Goal: Task Accomplishment & Management: Use online tool/utility

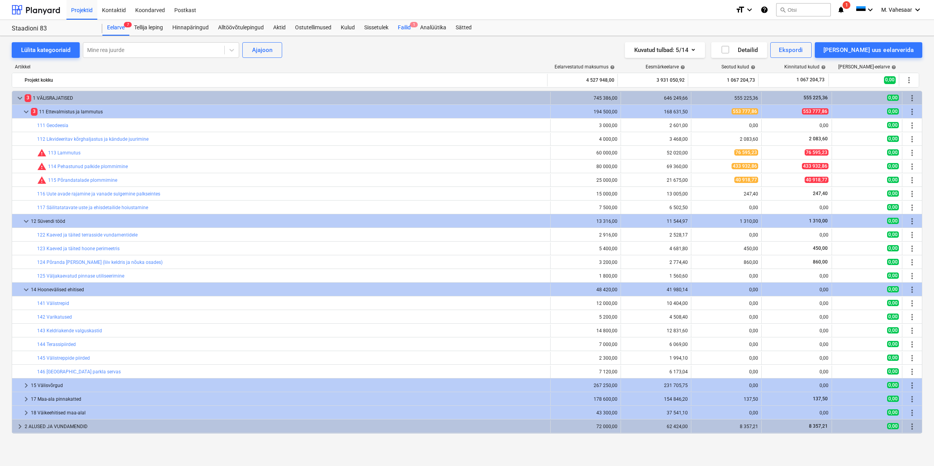
click at [404, 25] on div "Failid 1" at bounding box center [404, 28] width 22 height 16
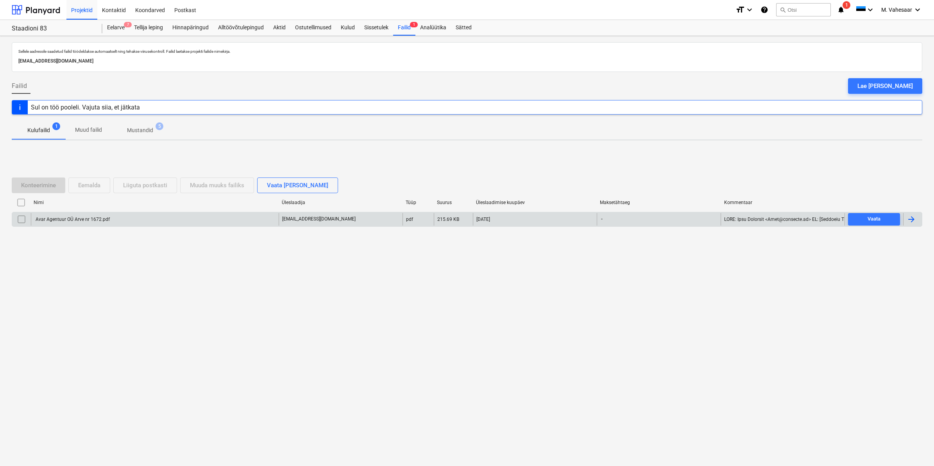
click at [79, 220] on div "Avar Agentuur OÜ Arve nr 1672.pdf" at bounding box center [71, 218] width 75 height 5
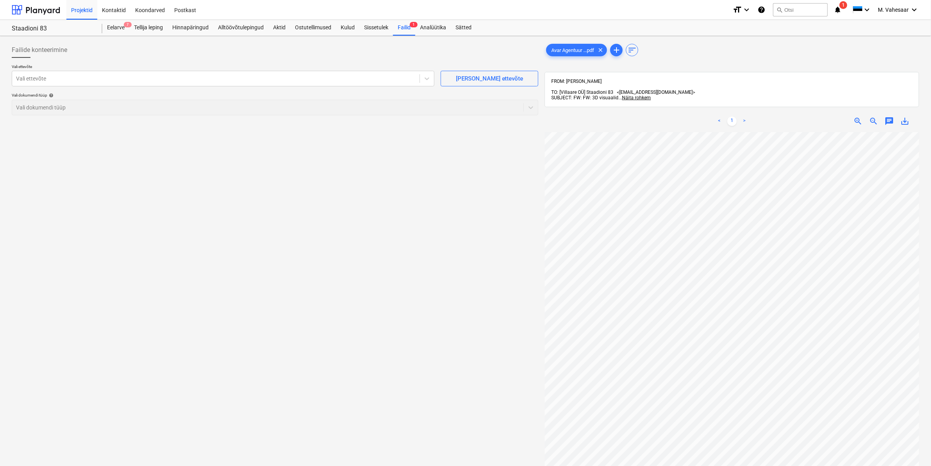
scroll to position [0, 94]
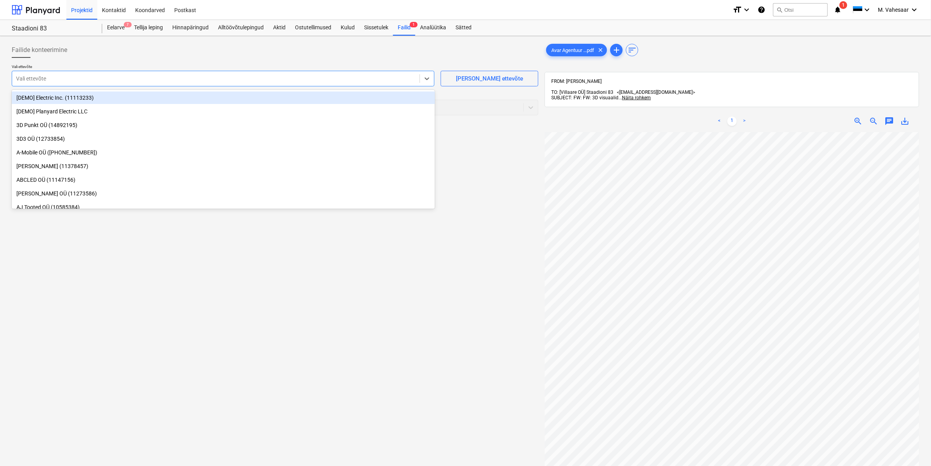
click at [124, 81] on div at bounding box center [216, 79] width 400 height 8
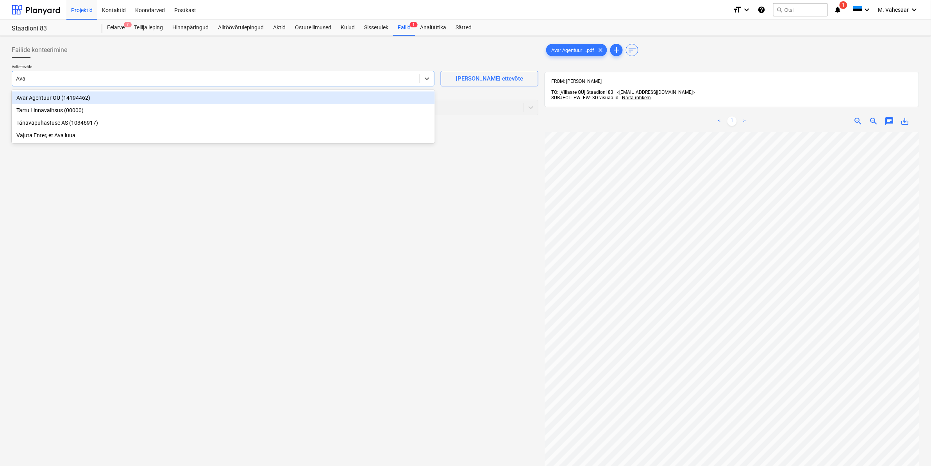
type input "Avar"
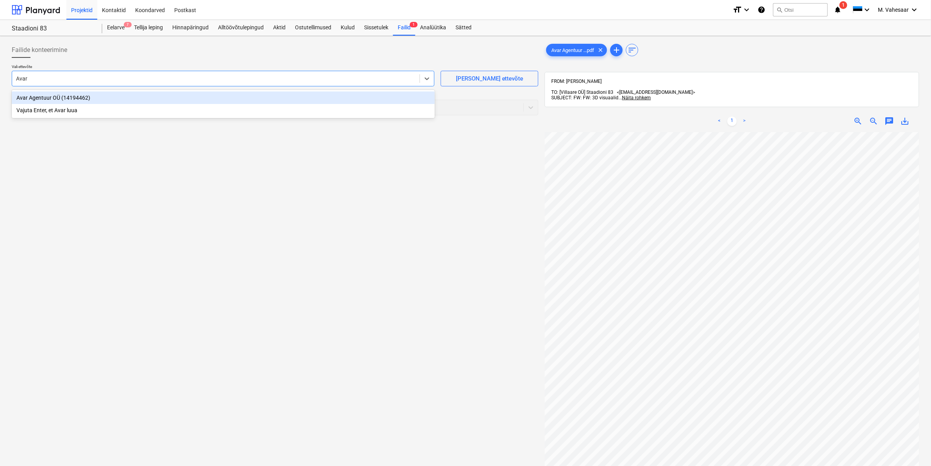
click at [66, 103] on div "Avar Agentuur OÜ (14194462)" at bounding box center [223, 97] width 423 height 13
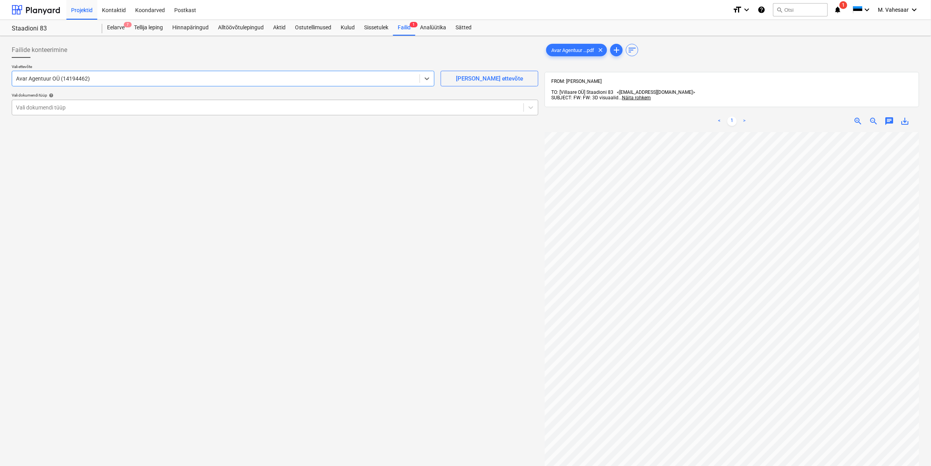
click at [63, 105] on div at bounding box center [268, 108] width 504 height 8
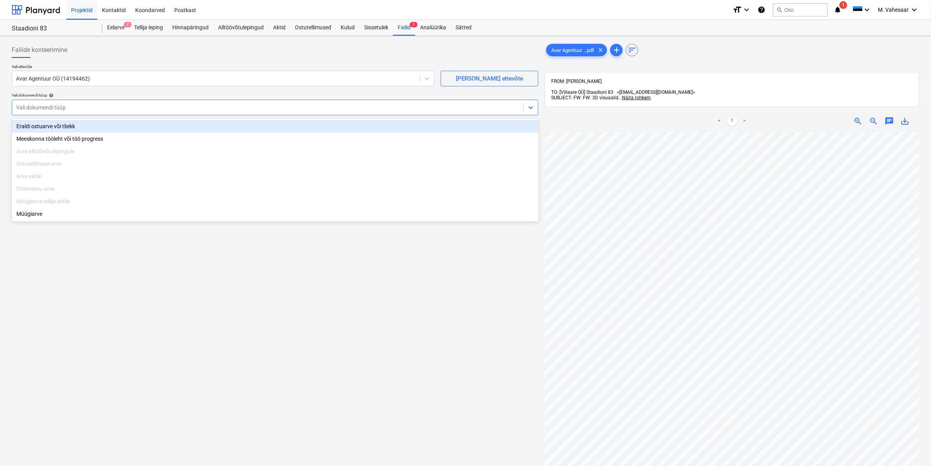
click at [41, 125] on div "Eraldi ostuarve või tšekk" at bounding box center [275, 126] width 527 height 13
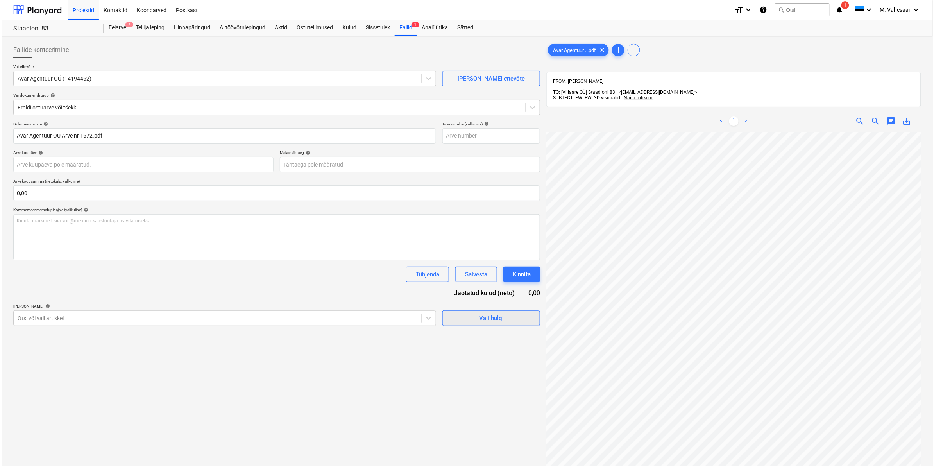
scroll to position [126, 94]
click at [63, 316] on div at bounding box center [216, 318] width 400 height 8
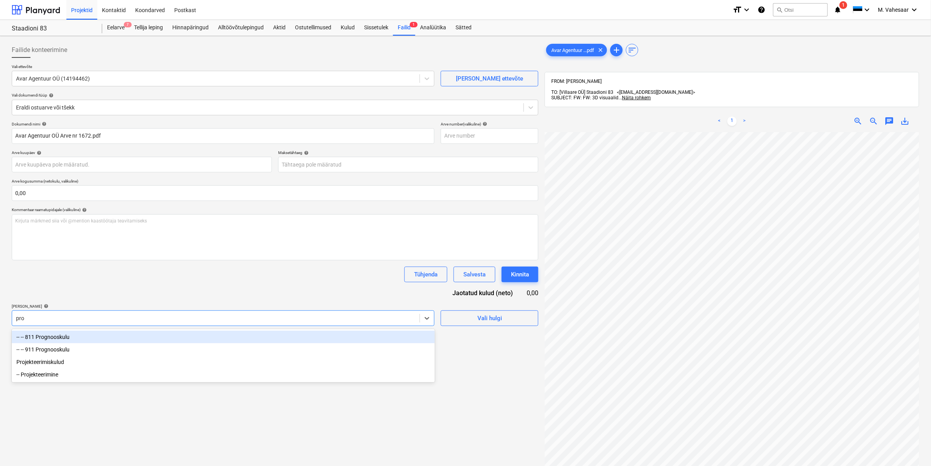
type input "proj"
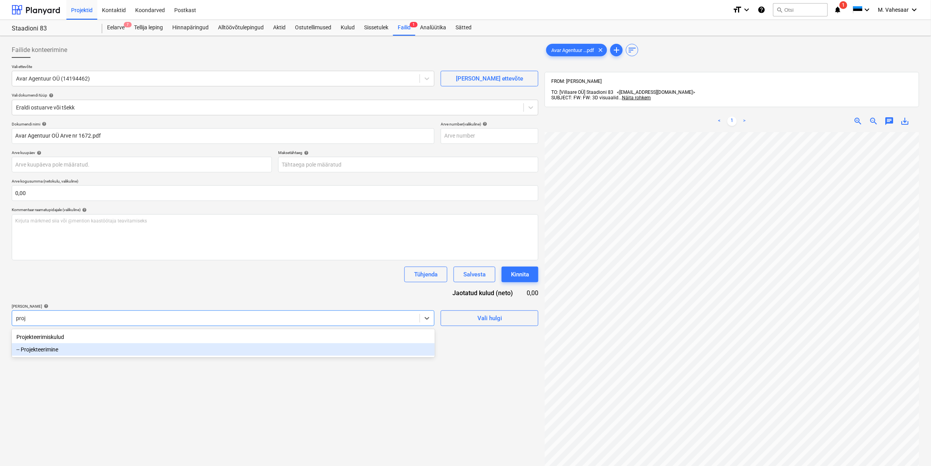
click at [63, 348] on div "-- Projekteerimine" at bounding box center [223, 349] width 423 height 13
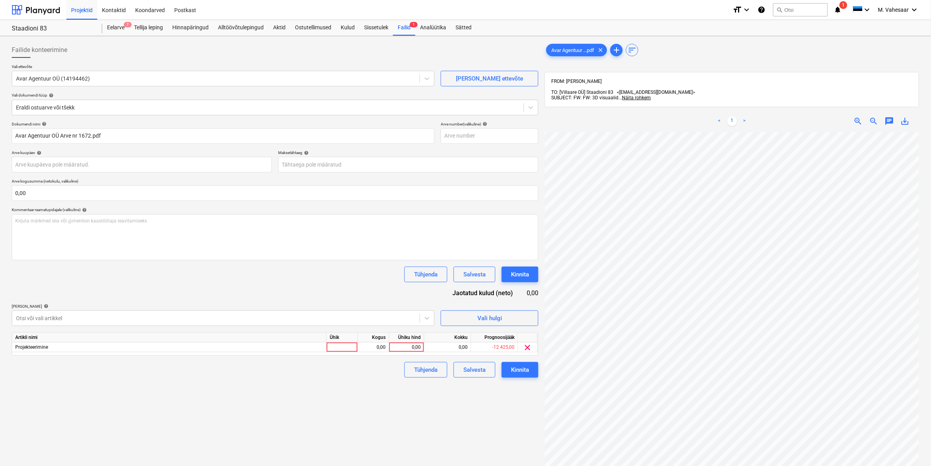
click at [495, 405] on div "Failide konteerimine Vali ettevõte Avar Agentuur OÜ (14194462) [PERSON_NAME] et…" at bounding box center [275, 309] width 533 height 540
click at [404, 346] on div "0,00" at bounding box center [406, 347] width 29 height 10
type input "127,50"
click at [376, 388] on div "Failide konteerimine Vali ettevõte Avar Agentuur OÜ (14194462) [PERSON_NAME] et…" at bounding box center [275, 309] width 533 height 540
click at [518, 373] on div "Kinnita" at bounding box center [520, 370] width 18 height 10
